Goal: Task Accomplishment & Management: Manage account settings

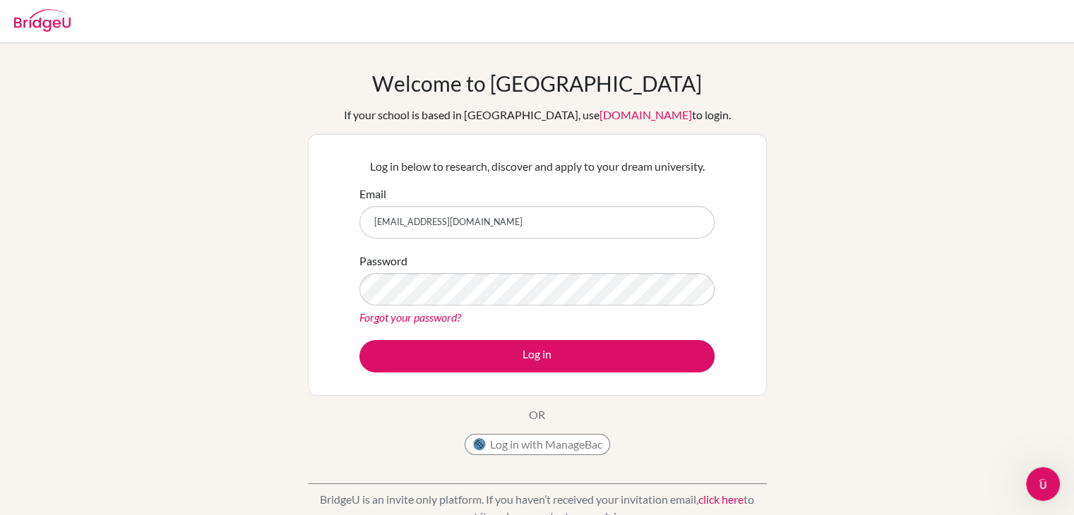
type input "[EMAIL_ADDRESS][DOMAIN_NAME]"
click at [359, 340] on button "Log in" at bounding box center [536, 356] width 355 height 32
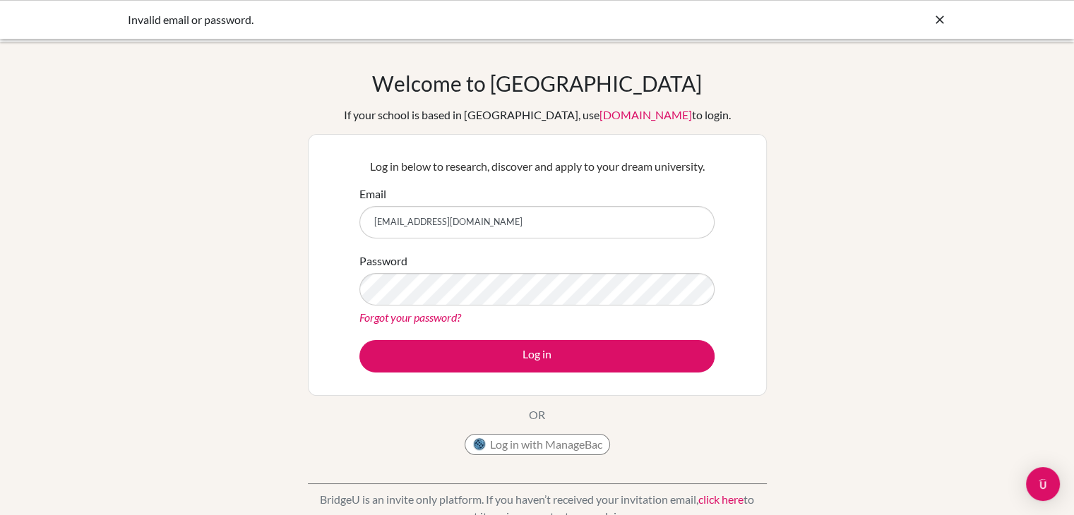
click at [404, 222] on input "26b_uisldelger.m@mongolaspiration.edu.mn" at bounding box center [536, 222] width 355 height 32
type input "26b_uilsdelger.m@mongolaspiration.edu.mn"
click at [359, 340] on button "Log in" at bounding box center [536, 356] width 355 height 32
click at [933, 15] on icon at bounding box center [940, 20] width 14 height 14
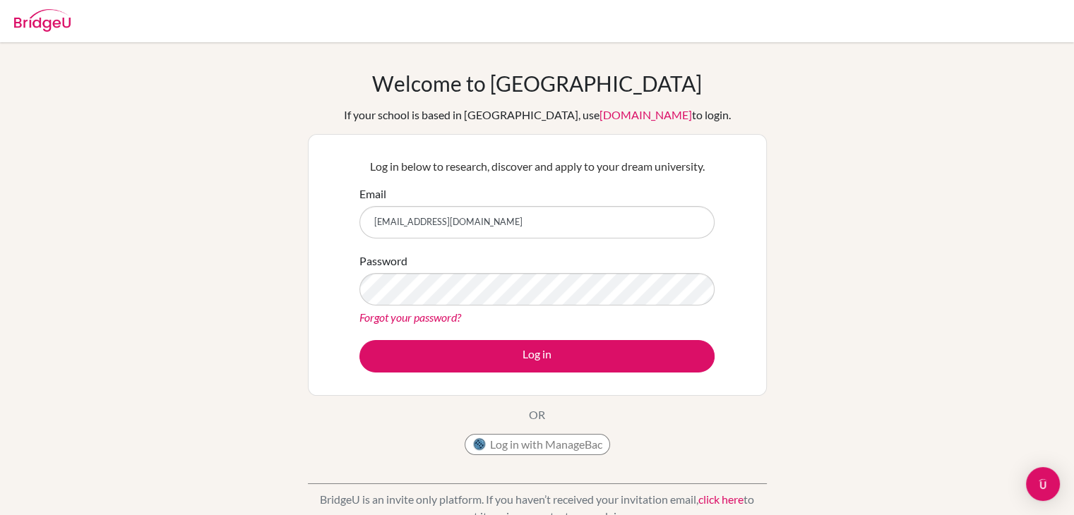
click at [51, 22] on img at bounding box center [42, 20] width 56 height 23
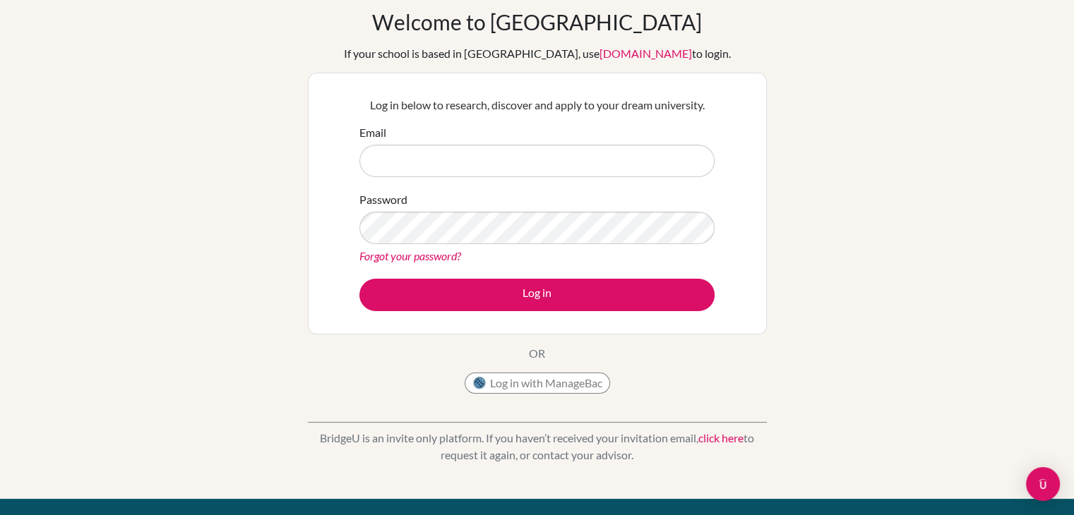
scroll to position [61, 0]
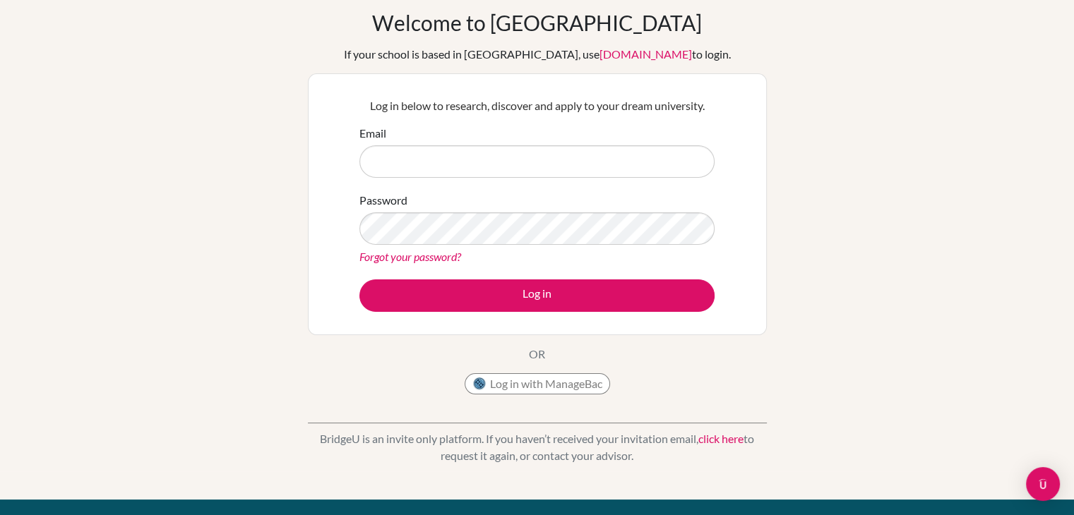
click at [441, 257] on link "Forgot your password?" at bounding box center [410, 256] width 102 height 13
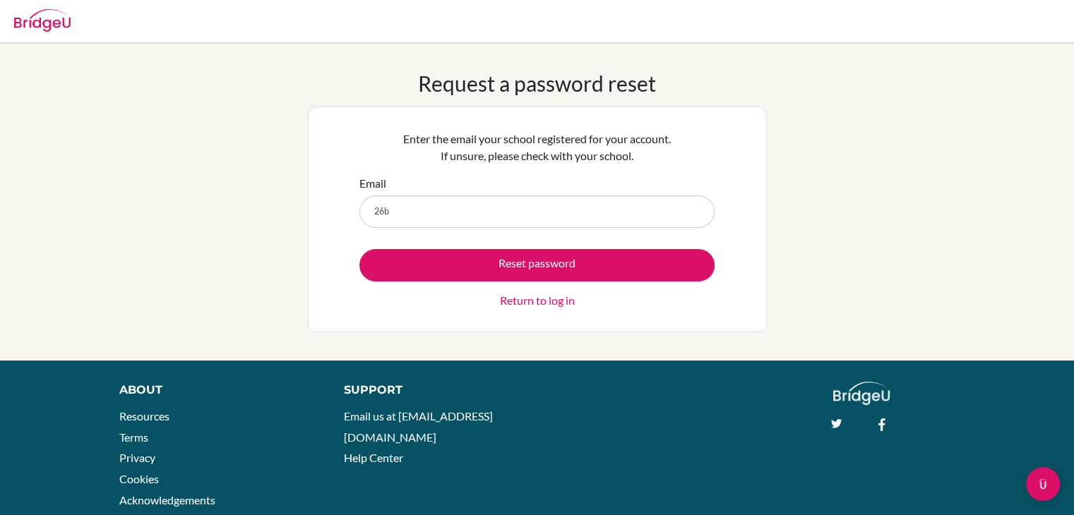
type input "26b_uilsdelger.m@mongolaspiration.edu.mn"
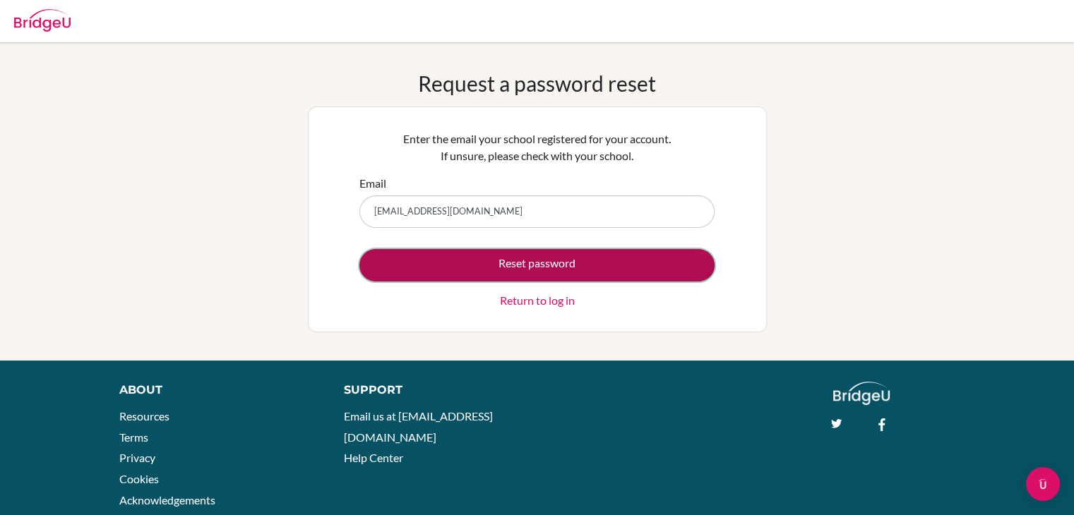
click at [506, 268] on button "Reset password" at bounding box center [536, 265] width 355 height 32
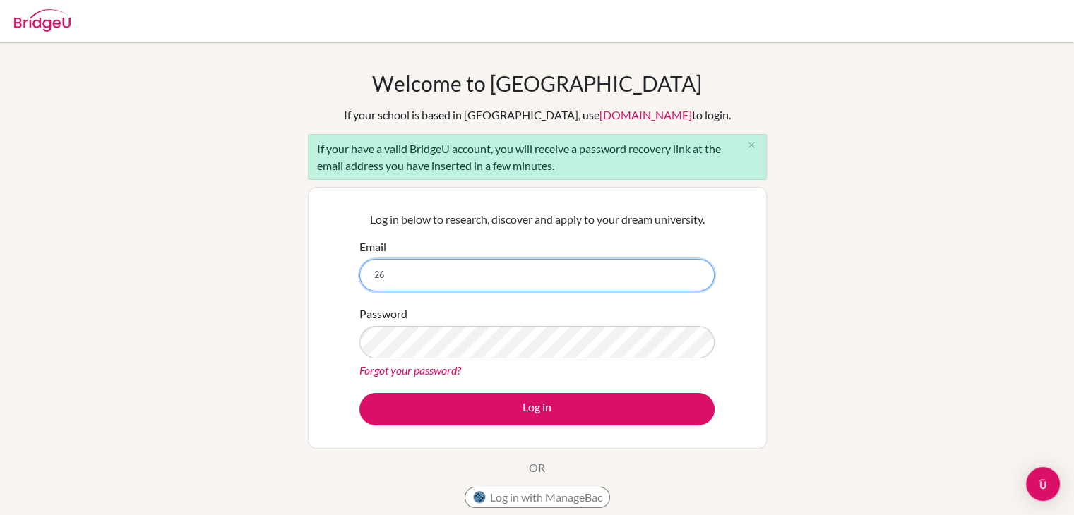
type input "26b_uilsdelger.m@mongolaspiration.edu.mn"
click at [359, 393] on button "Log in" at bounding box center [536, 409] width 355 height 32
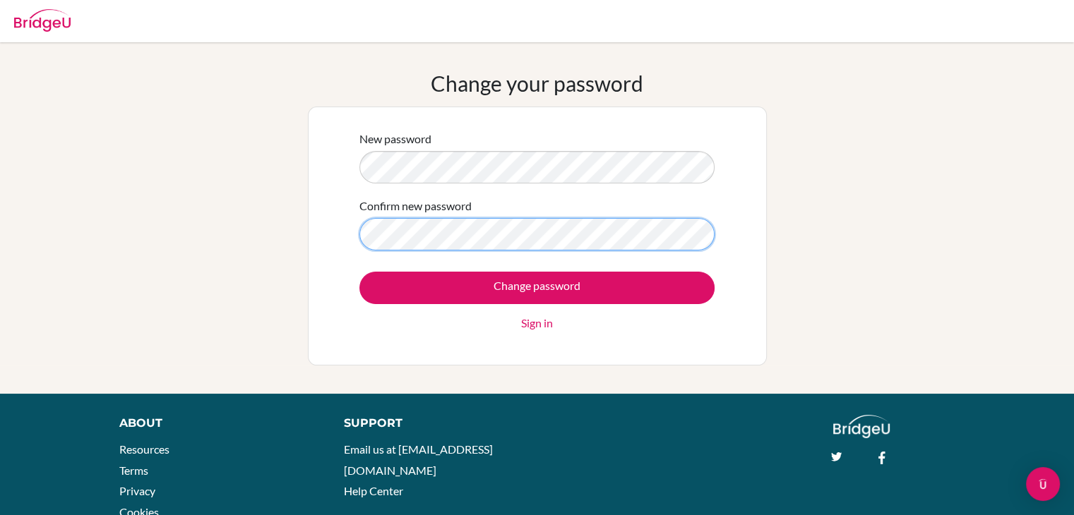
click at [359, 272] on input "Change password" at bounding box center [536, 288] width 355 height 32
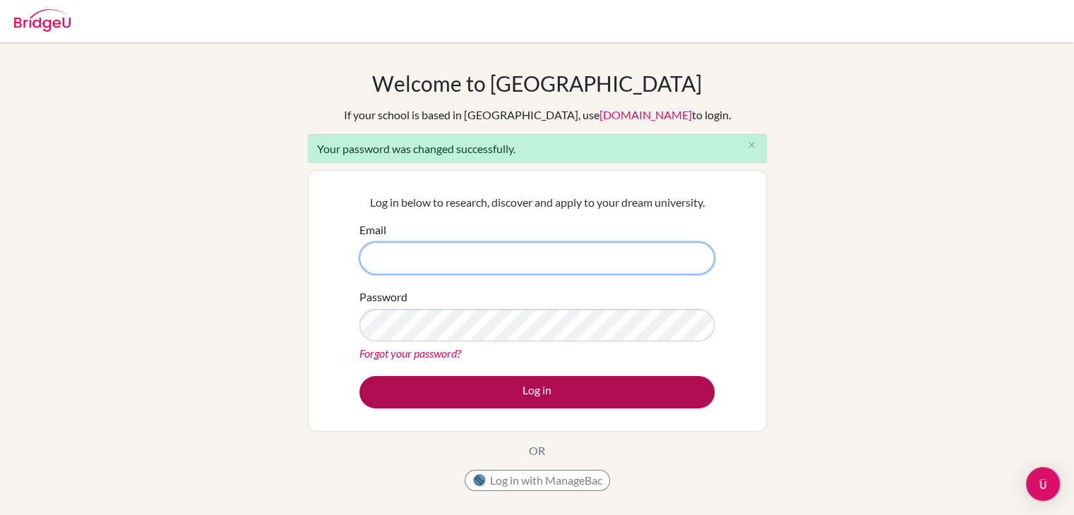
type input "[EMAIL_ADDRESS][DOMAIN_NAME]"
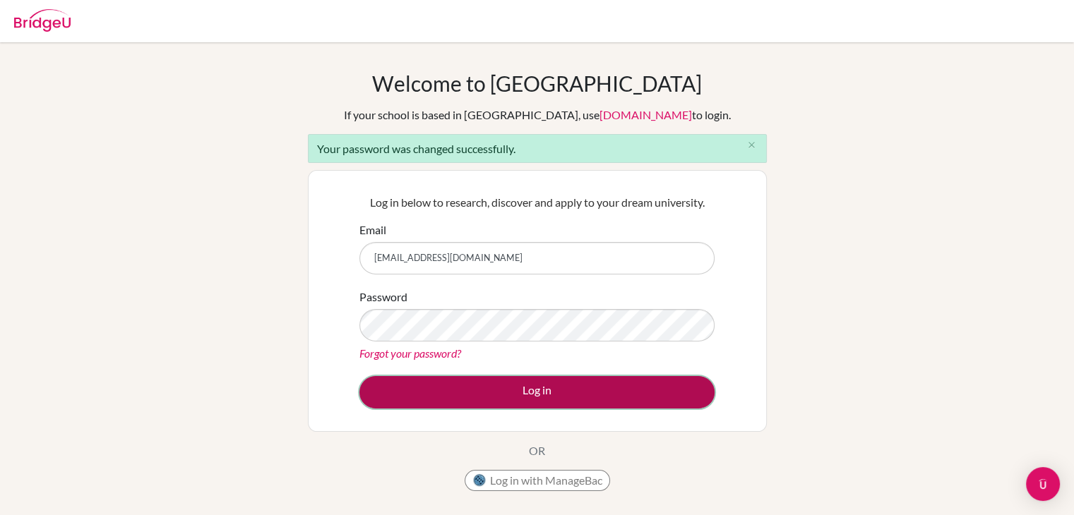
click at [615, 385] on button "Log in" at bounding box center [536, 392] width 355 height 32
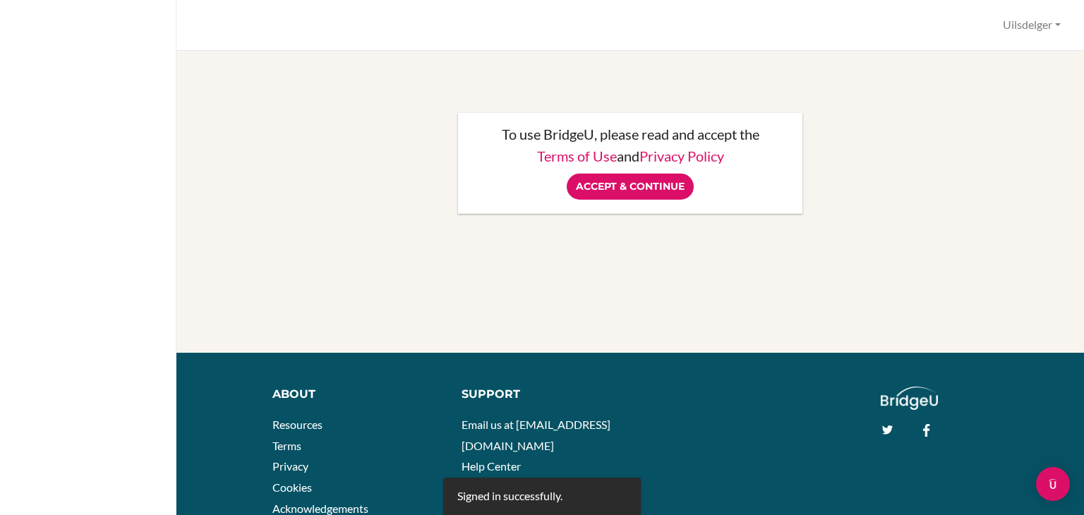
click at [635, 196] on input "Accept & Continue" at bounding box center [630, 187] width 127 height 26
